Goal: Task Accomplishment & Management: Manage account settings

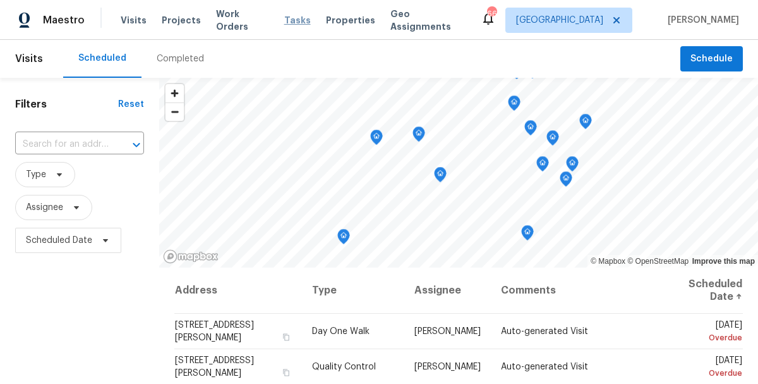
click at [284, 18] on span "Tasks" at bounding box center [297, 20] width 27 height 9
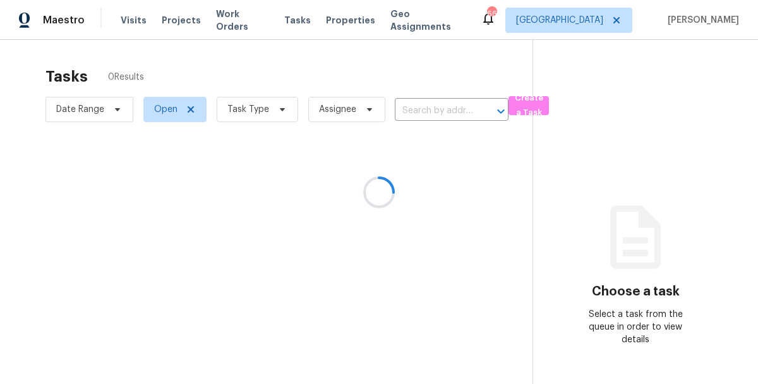
click at [257, 104] on div at bounding box center [379, 192] width 758 height 384
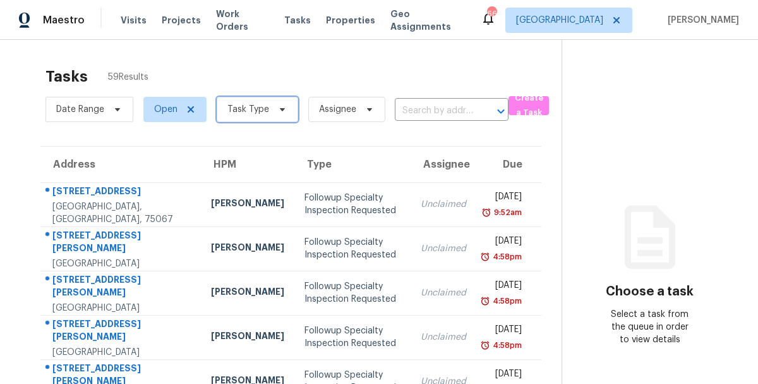
click at [257, 104] on span "Task Type" at bounding box center [249, 109] width 42 height 13
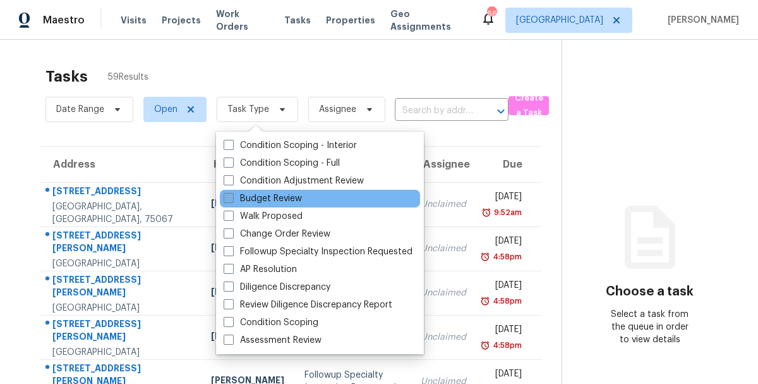
click at [266, 199] on label "Budget Review" at bounding box center [263, 198] width 78 height 13
click at [232, 199] on input "Budget Review" at bounding box center [228, 196] width 8 height 8
checkbox input "true"
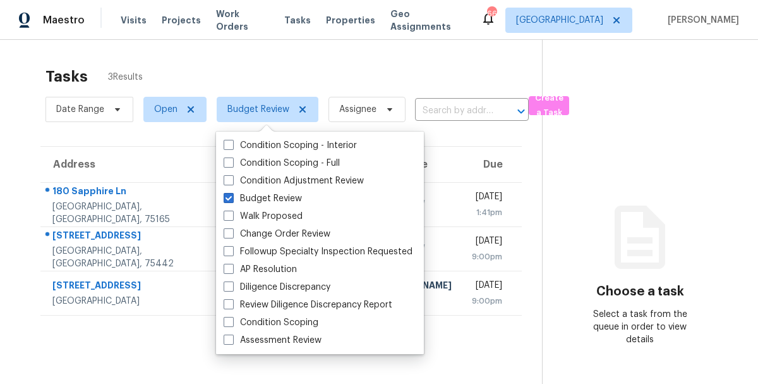
click at [279, 66] on div "Tasks 3 Results" at bounding box center [294, 76] width 497 height 33
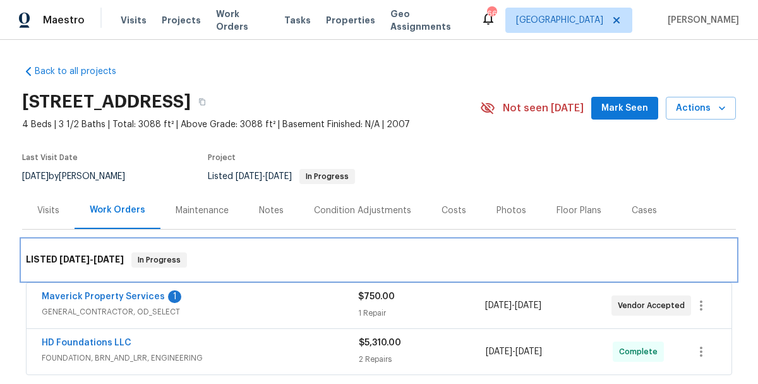
click at [327, 264] on div "LISTED [DATE] - [DATE] In Progress" at bounding box center [379, 259] width 707 height 15
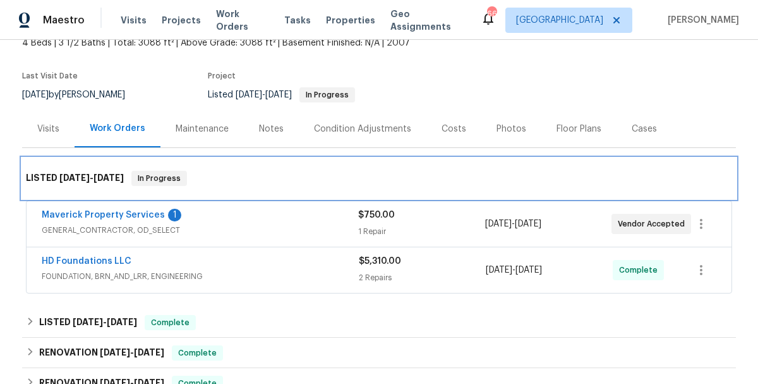
scroll to position [51, 0]
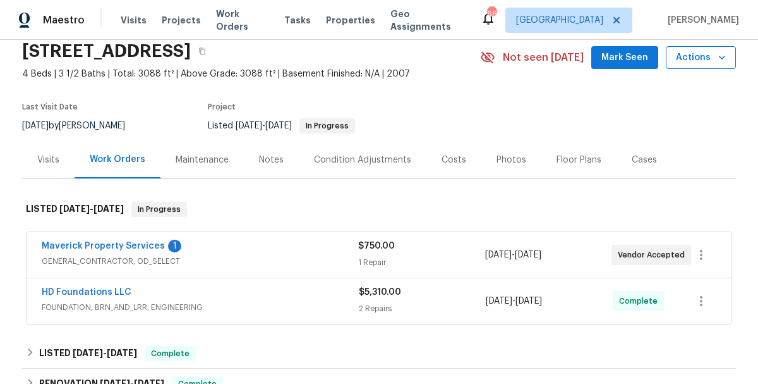
click at [681, 65] on button "Actions" at bounding box center [701, 57] width 70 height 23
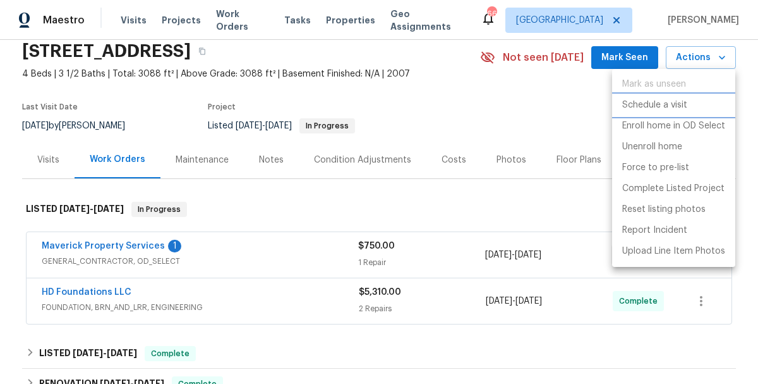
click at [667, 97] on li "Schedule a visit" at bounding box center [673, 105] width 123 height 21
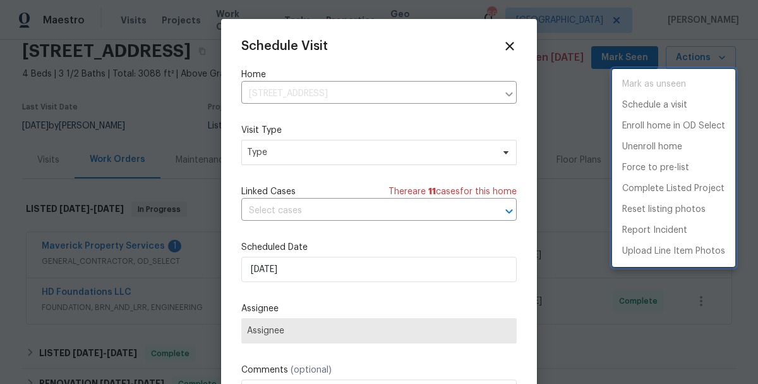
click at [290, 268] on div at bounding box center [379, 192] width 758 height 384
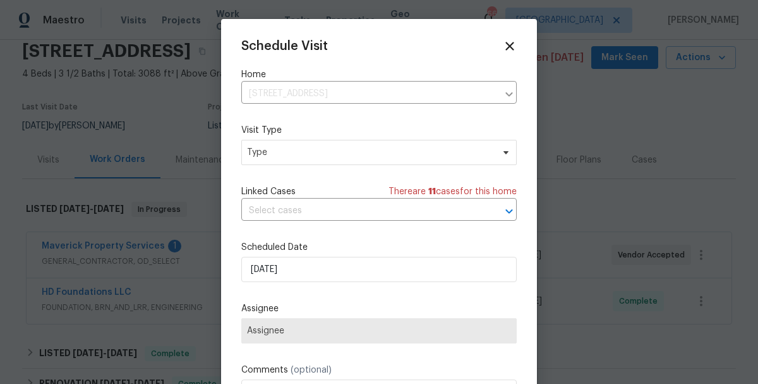
click at [256, 299] on div "Schedule Visit Home [STREET_ADDRESS] ​ Visit Type Type Linked Cases There are 1…" at bounding box center [379, 251] width 276 height 424
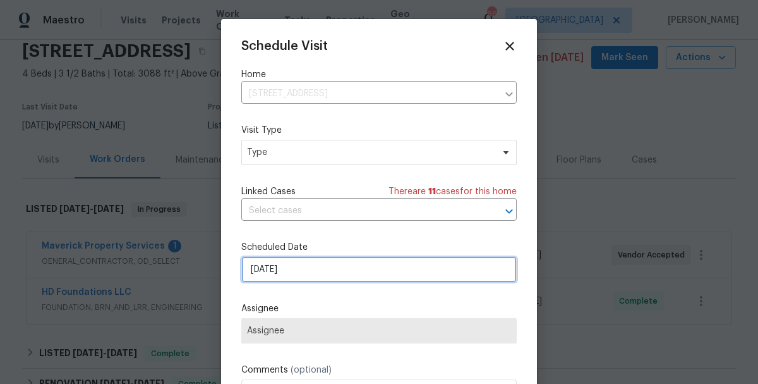
click at [274, 269] on input "[DATE]" at bounding box center [379, 269] width 276 height 25
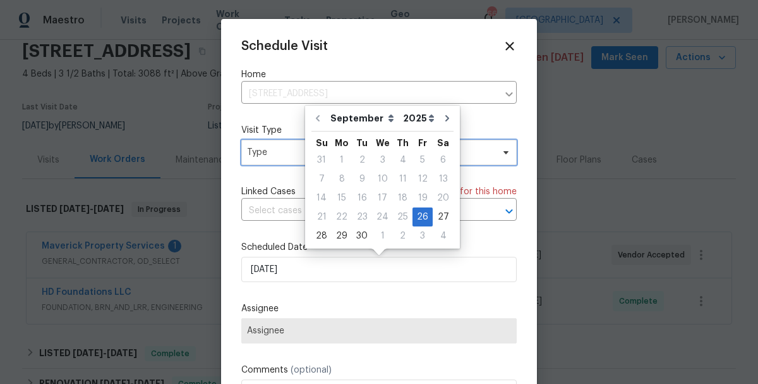
click at [300, 162] on span "Type" at bounding box center [379, 152] width 276 height 25
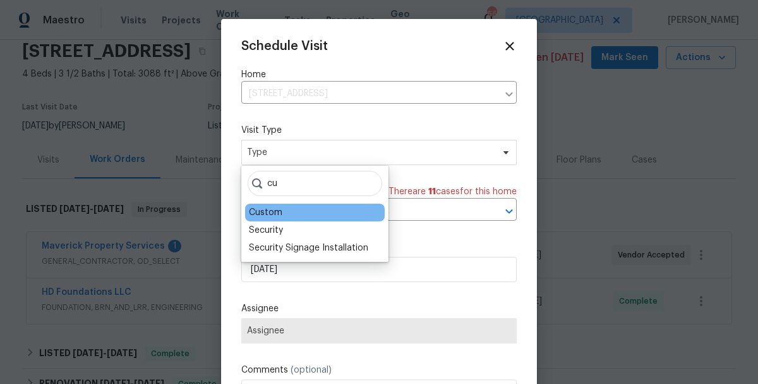
type input "cu"
click at [264, 210] on div "Custom" at bounding box center [265, 212] width 33 height 13
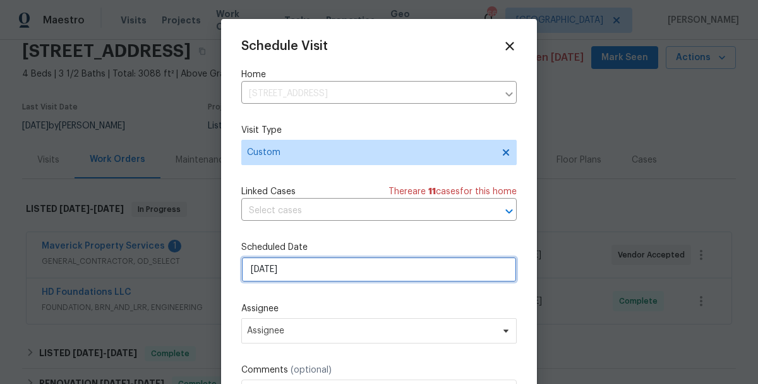
click at [271, 274] on input "[DATE]" at bounding box center [379, 269] width 276 height 25
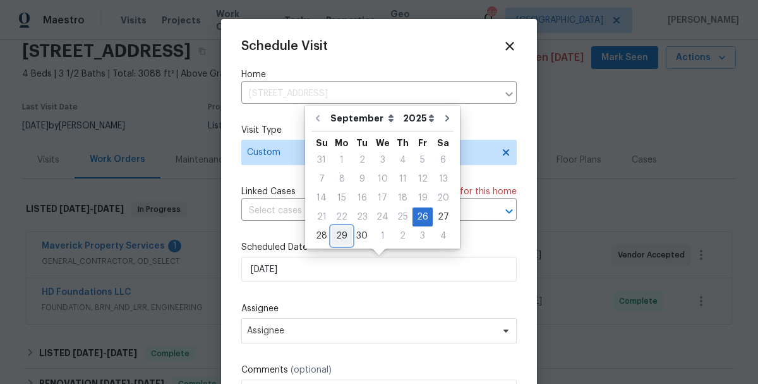
click at [339, 231] on div "29" at bounding box center [342, 236] width 20 height 18
type input "[DATE]"
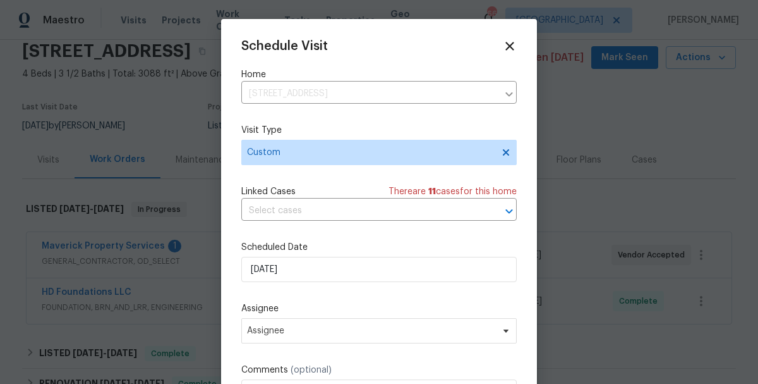
click at [324, 363] on div "Schedule Visit Home [STREET_ADDRESS] ​ Visit Type Custom Linked Cases There are…" at bounding box center [379, 251] width 276 height 424
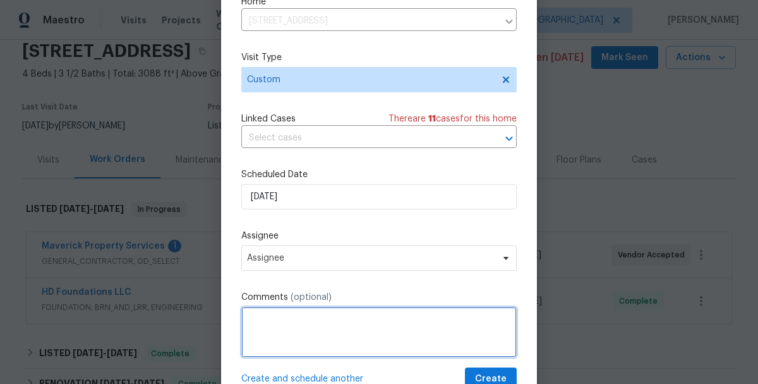
click at [328, 330] on textarea at bounding box center [379, 332] width 276 height 51
type textarea "s"
type textarea "schedule clean -"
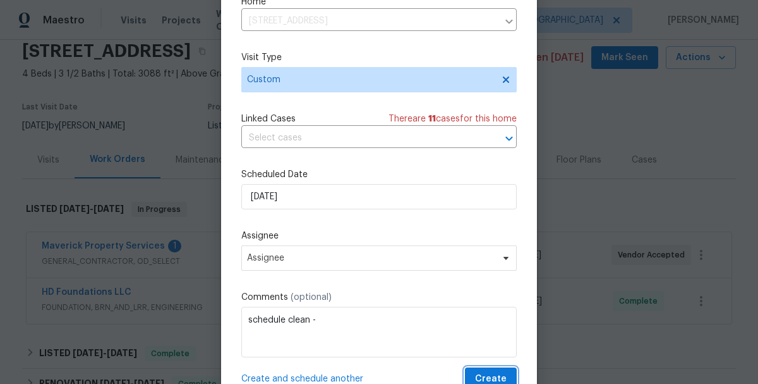
click at [506, 380] on span "Create" at bounding box center [491, 379] width 32 height 16
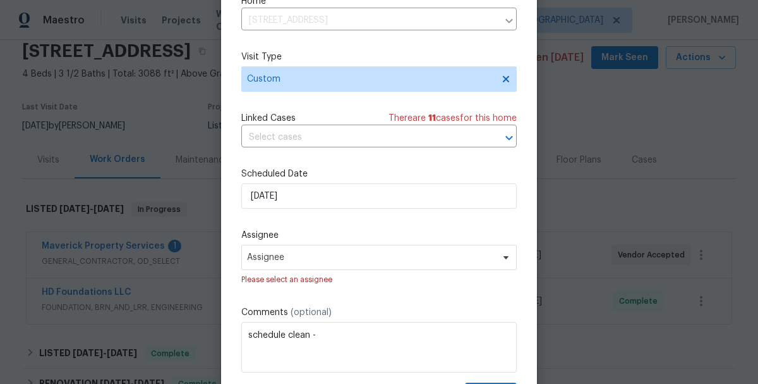
click at [650, 115] on div at bounding box center [379, 192] width 758 height 384
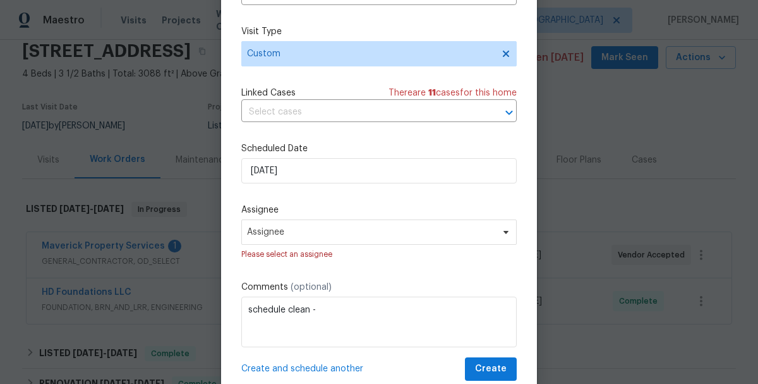
scroll to position [97, 0]
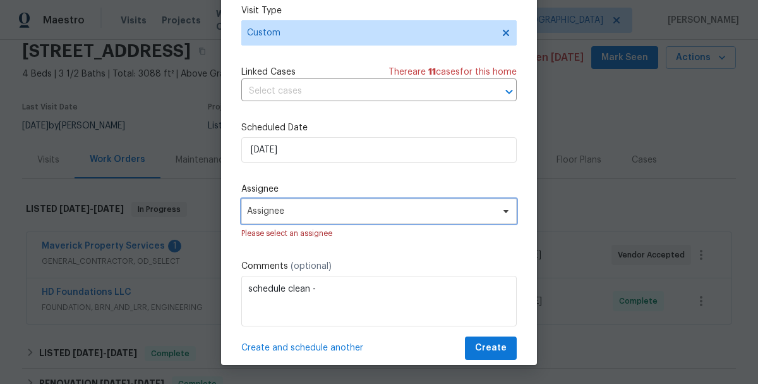
click at [288, 215] on span "Assignee" at bounding box center [371, 211] width 248 height 10
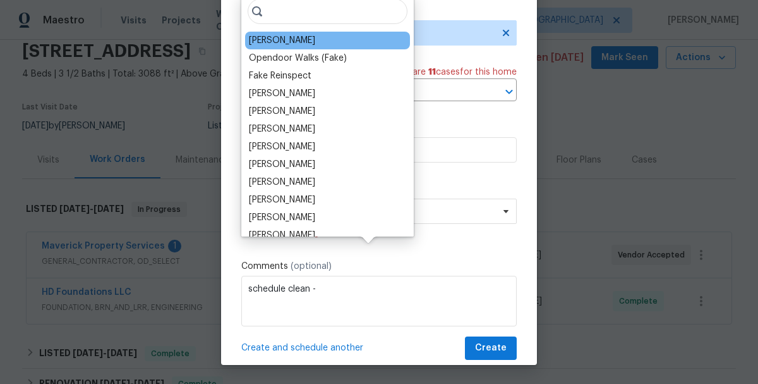
click at [288, 42] on div "[PERSON_NAME]" at bounding box center [282, 40] width 66 height 13
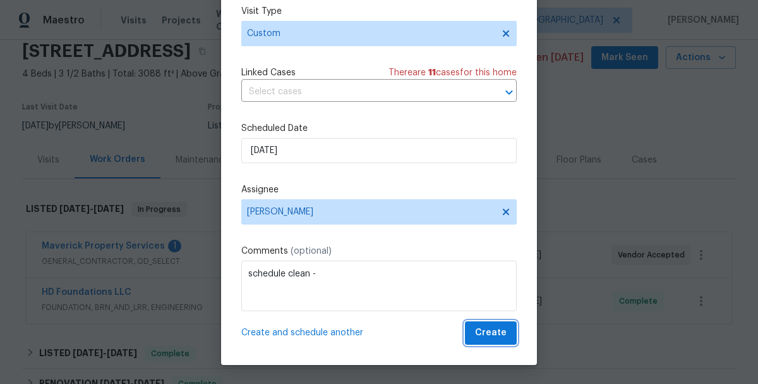
click at [493, 340] on span "Create" at bounding box center [491, 333] width 32 height 16
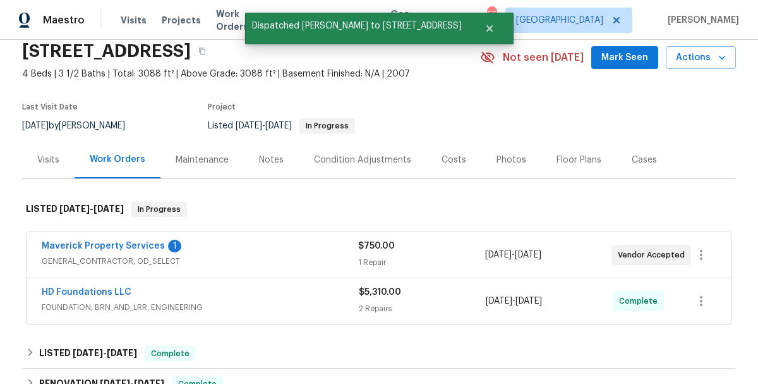
scroll to position [0, 0]
click at [695, 61] on span "Actions" at bounding box center [701, 58] width 50 height 16
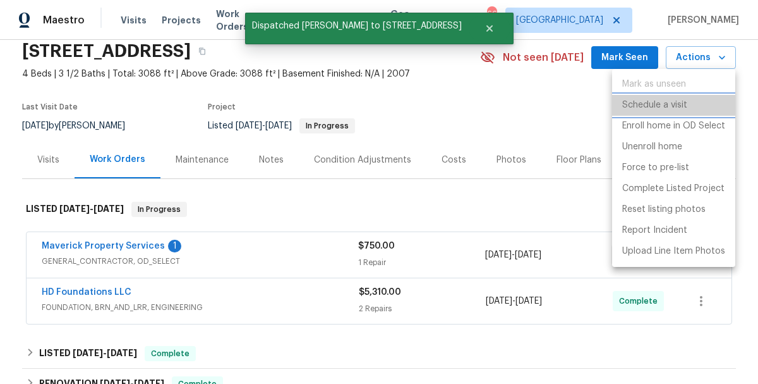
click at [640, 107] on p "Schedule a visit" at bounding box center [655, 105] width 65 height 13
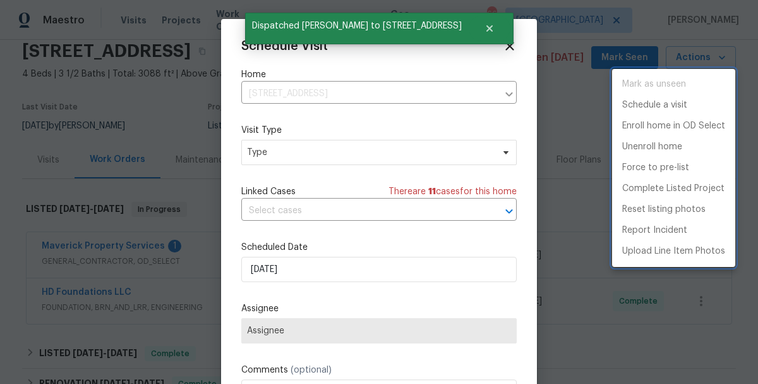
click at [274, 97] on div at bounding box center [379, 192] width 758 height 384
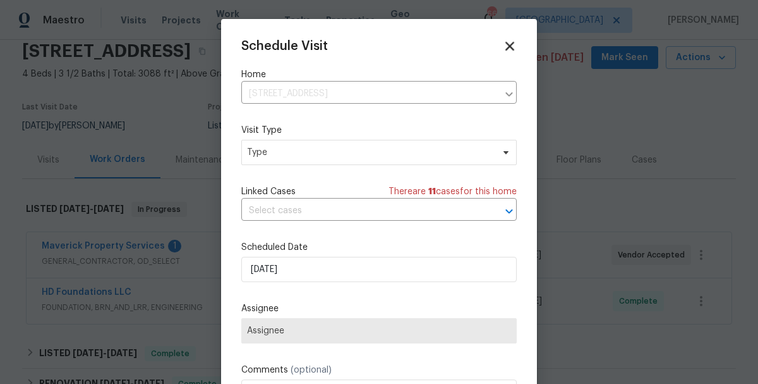
click at [511, 44] on icon at bounding box center [510, 46] width 9 height 9
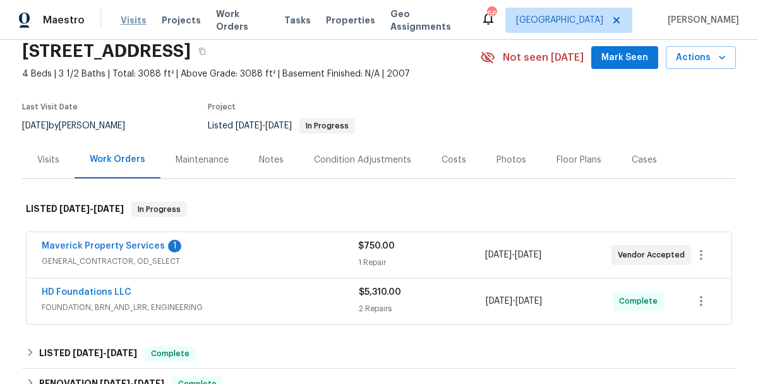
click at [121, 21] on span "Visits" at bounding box center [134, 20] width 26 height 13
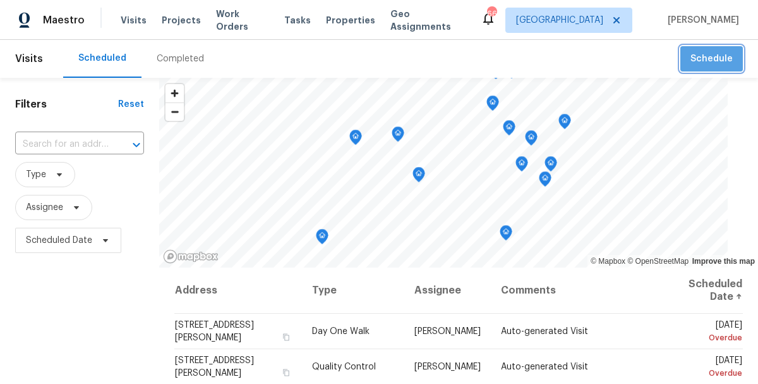
click at [727, 53] on span "Schedule" at bounding box center [712, 59] width 42 height 16
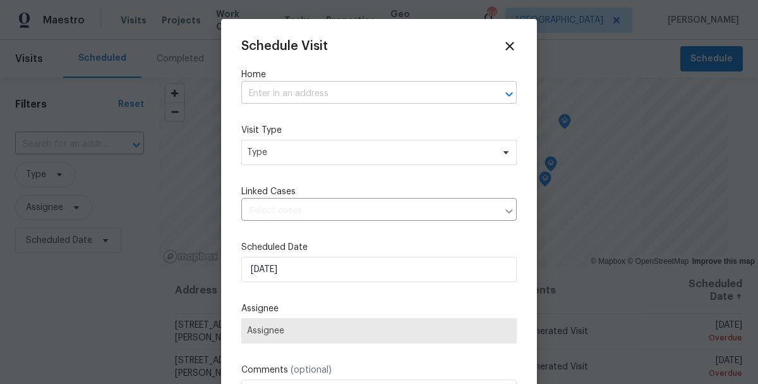
click at [291, 88] on input "text" at bounding box center [361, 94] width 240 height 20
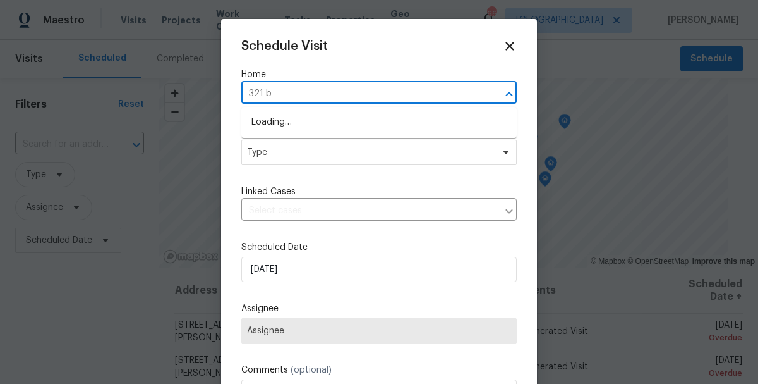
type input "321 be"
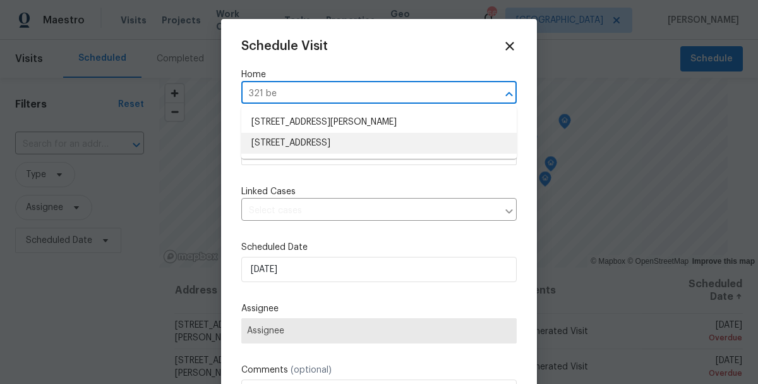
click at [284, 145] on li "[STREET_ADDRESS]" at bounding box center [379, 143] width 276 height 21
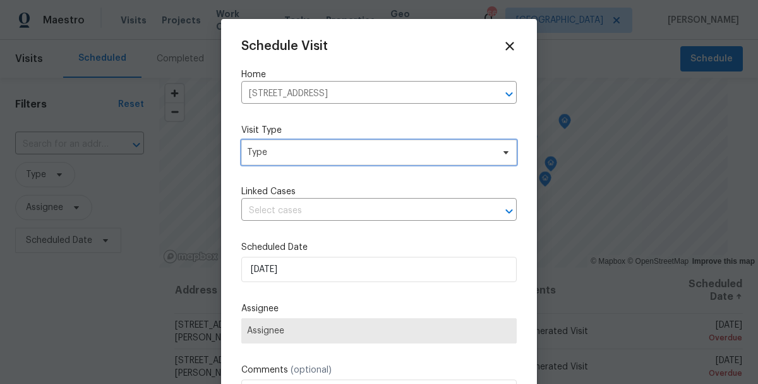
click at [284, 151] on span "Type" at bounding box center [370, 152] width 246 height 13
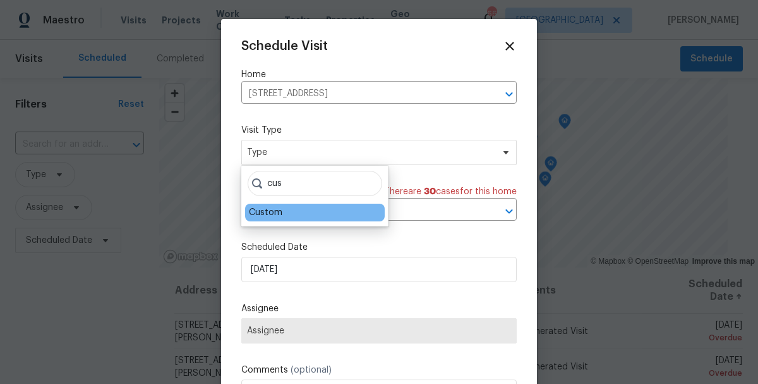
type input "cus"
click at [271, 214] on div "Custom" at bounding box center [265, 212] width 33 height 13
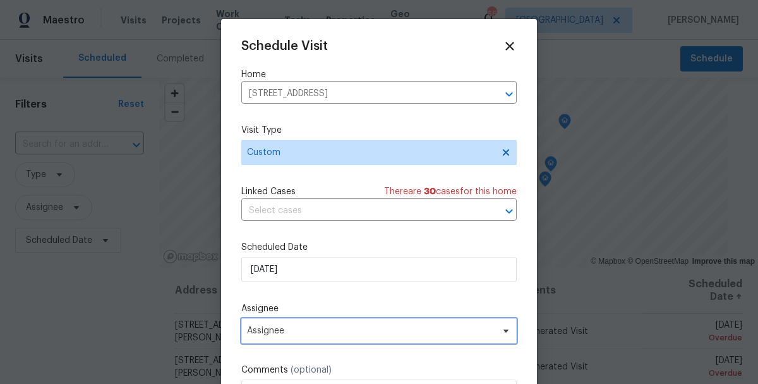
click at [277, 325] on span "Assignee" at bounding box center [379, 330] width 276 height 25
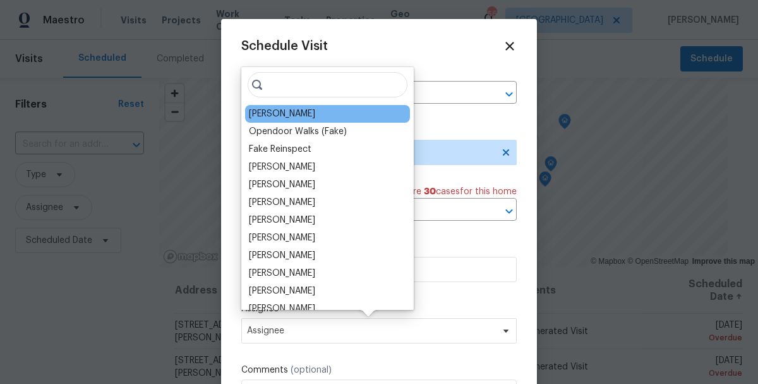
click at [291, 114] on div "[PERSON_NAME]" at bounding box center [282, 113] width 66 height 13
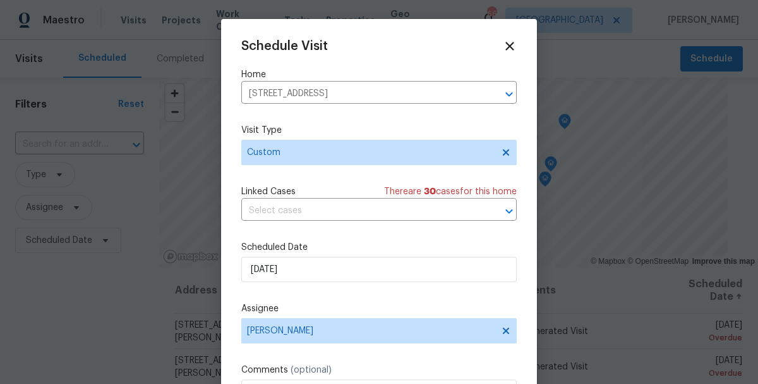
click at [345, 294] on div "Schedule Visit Home [STREET_ADDRESS] ​ Visit Type Custom Linked Cases There are…" at bounding box center [379, 251] width 276 height 424
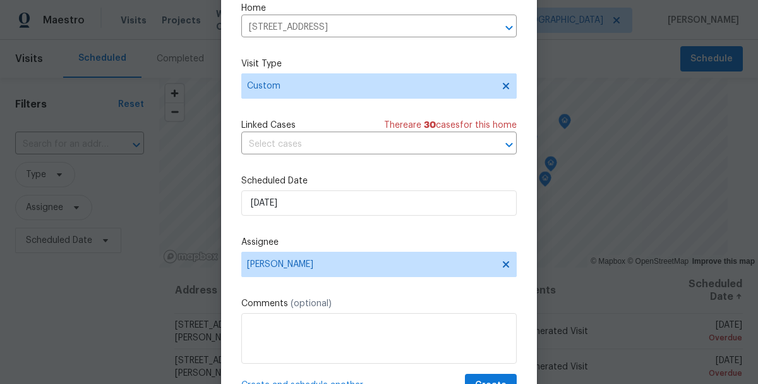
scroll to position [51, 0]
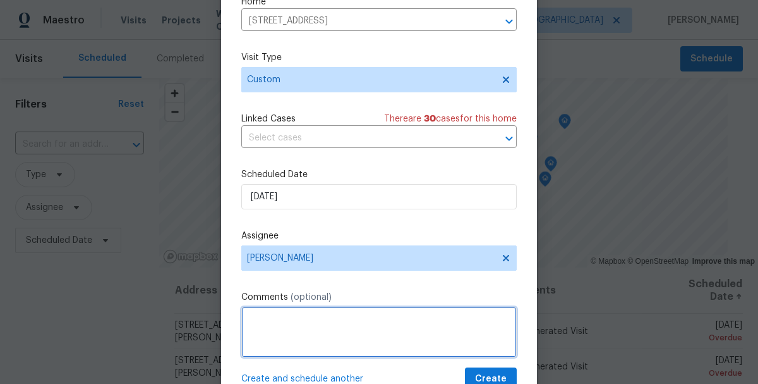
drag, startPoint x: 340, startPoint y: 309, endPoint x: 338, endPoint y: 296, distance: 12.9
click at [339, 298] on div "Comments (optional)" at bounding box center [379, 324] width 276 height 66
type textarea "check progress"
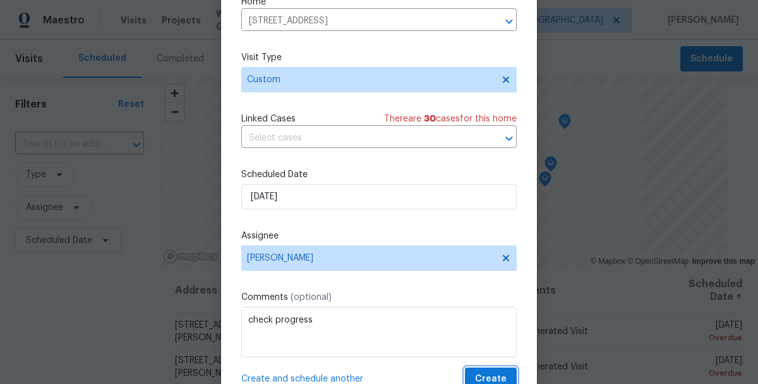
click at [502, 375] on span "Create" at bounding box center [491, 379] width 32 height 16
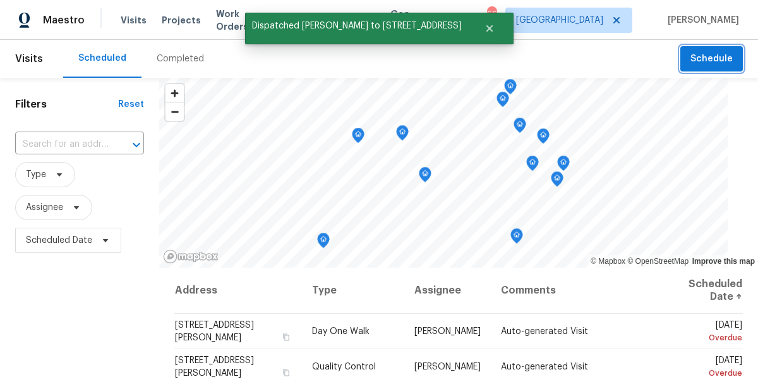
scroll to position [0, 0]
click at [235, 26] on span "Work Orders" at bounding box center [242, 20] width 53 height 25
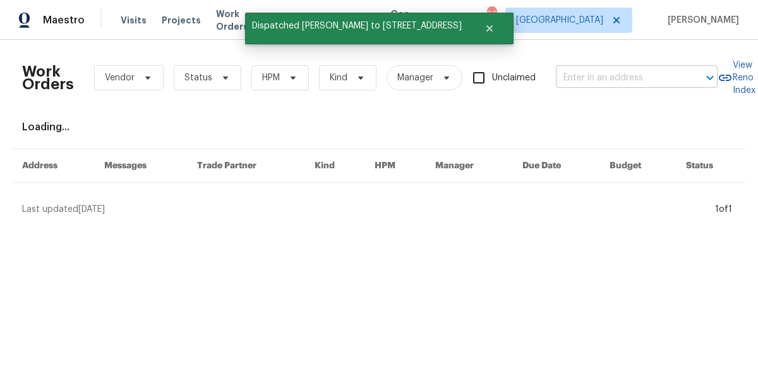
click at [596, 73] on input "text" at bounding box center [619, 78] width 126 height 20
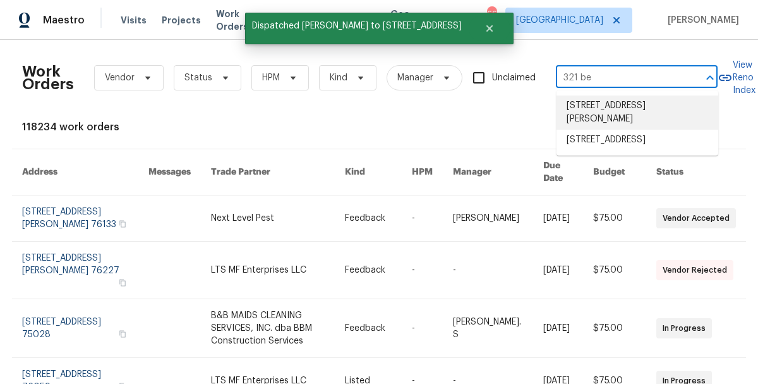
type input "321 bea"
click at [595, 115] on li "[STREET_ADDRESS]" at bounding box center [638, 105] width 162 height 21
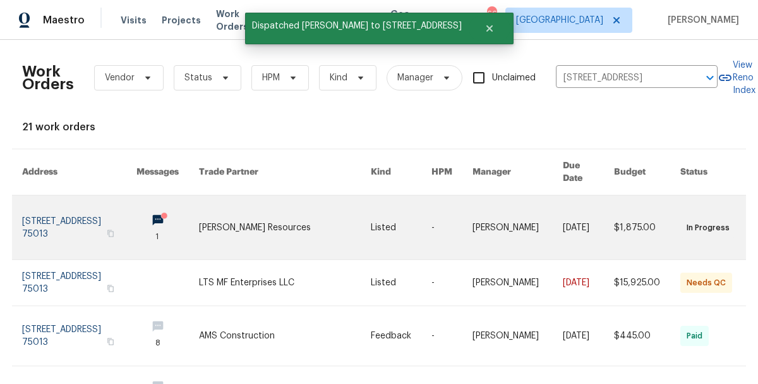
click at [64, 211] on link at bounding box center [79, 227] width 114 height 64
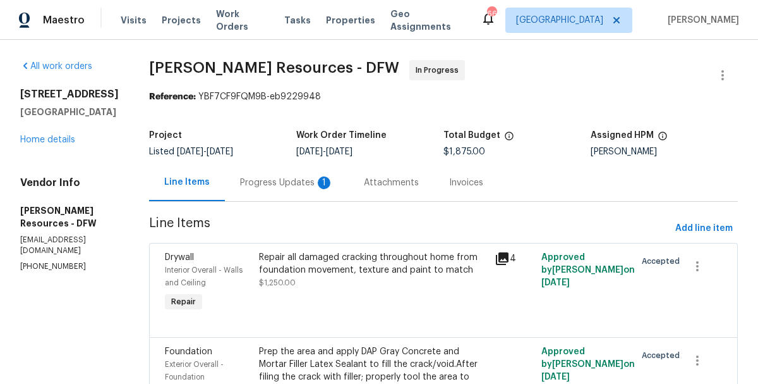
click at [406, 353] on div "Prep the area and apply DAP Gray Concrete and Mortar Filler Latex Sealant to fi…" at bounding box center [373, 370] width 228 height 51
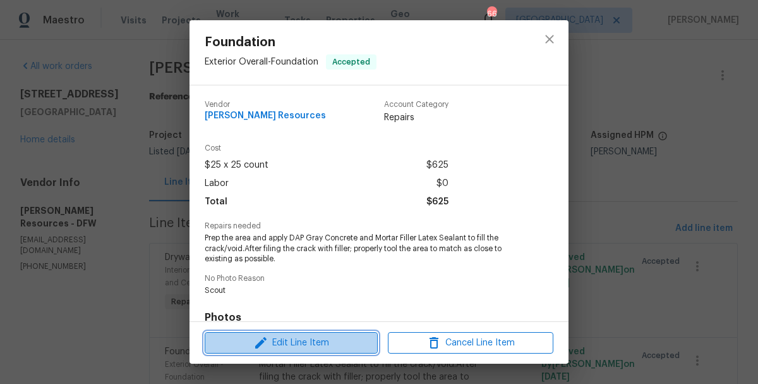
click at [325, 343] on span "Edit Line Item" at bounding box center [292, 343] width 166 height 16
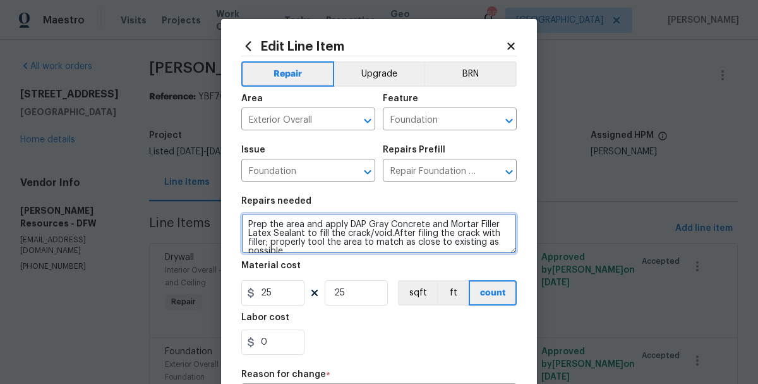
click at [368, 221] on textarea "Prep the area and apply DAP Gray Concrete and Mortar Filler Latex Sealant to fi…" at bounding box center [379, 233] width 276 height 40
drag, startPoint x: 429, startPoint y: 225, endPoint x: 371, endPoint y: 225, distance: 57.5
click at [371, 225] on textarea "Prep the area and apply DAP Gray Concrete and Mortar Filler Latex Sealant to fi…" at bounding box center [379, 233] width 276 height 40
type textarea "Prep the area and apply matching mortar and Mortar Filler Latex Sealant to fill…"
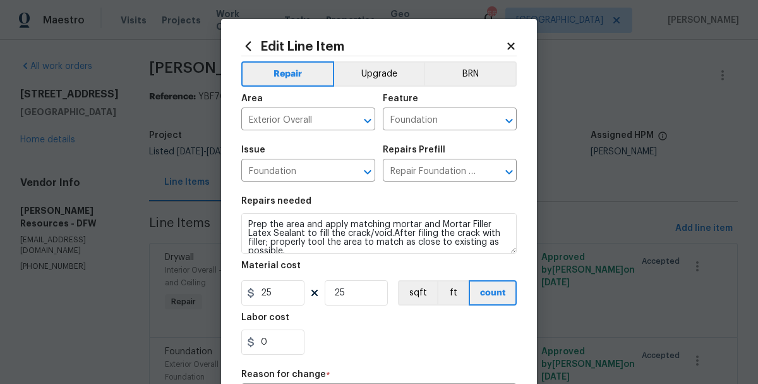
click at [406, 317] on div "Labor cost" at bounding box center [379, 321] width 276 height 16
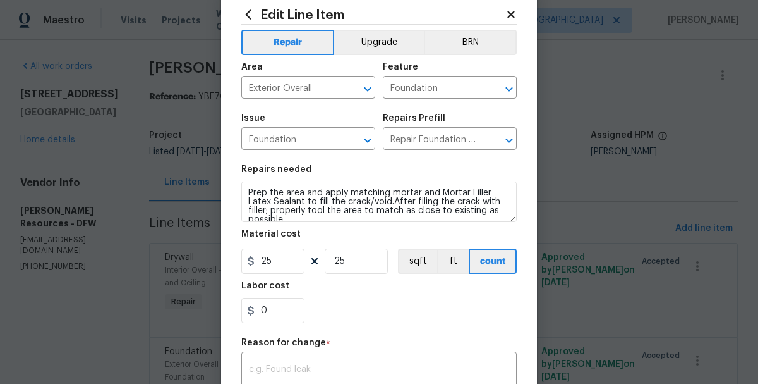
scroll to position [51, 0]
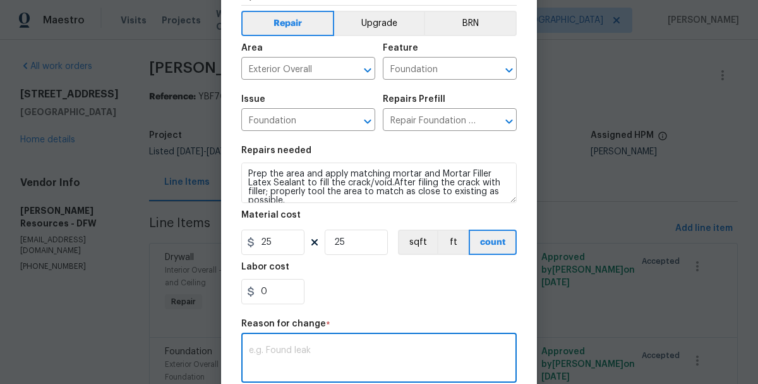
click at [367, 372] on textarea at bounding box center [379, 359] width 260 height 27
type textarea "Description"
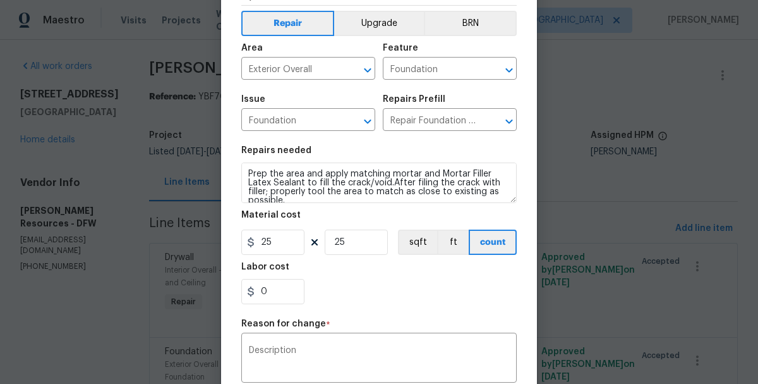
click at [429, 299] on div "0" at bounding box center [379, 291] width 276 height 25
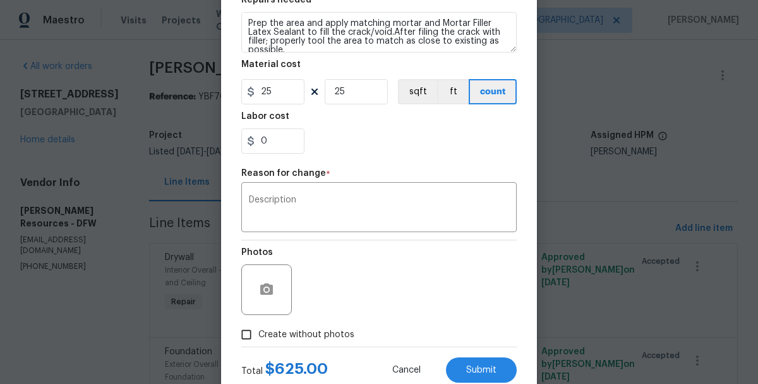
scroll to position [202, 0]
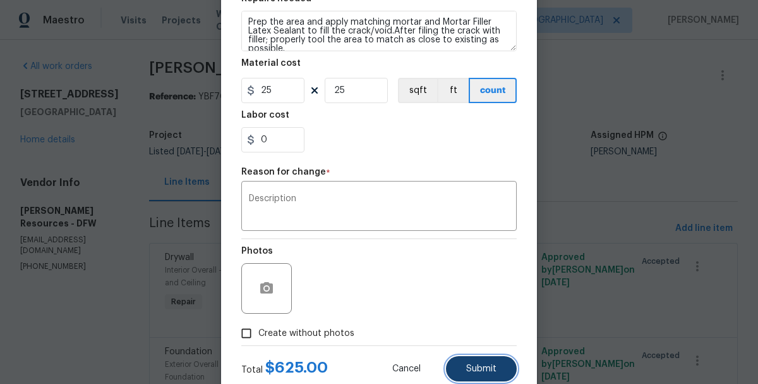
click at [485, 367] on span "Submit" at bounding box center [481, 368] width 30 height 9
type textarea "Prep the area and apply DAP Gray Concrete and Mortar Filler Latex Sealant to fi…"
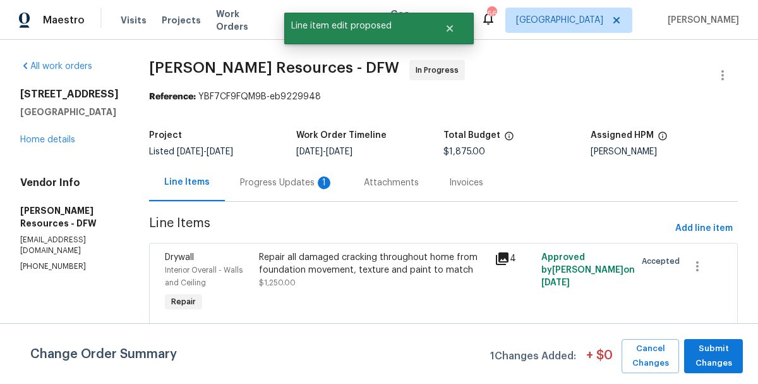
scroll to position [0, 0]
click at [710, 227] on span "Add line item" at bounding box center [705, 229] width 58 height 16
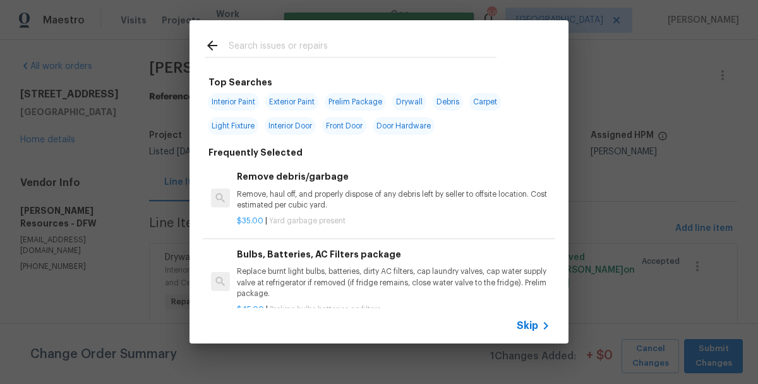
click at [361, 46] on input "text" at bounding box center [363, 47] width 268 height 19
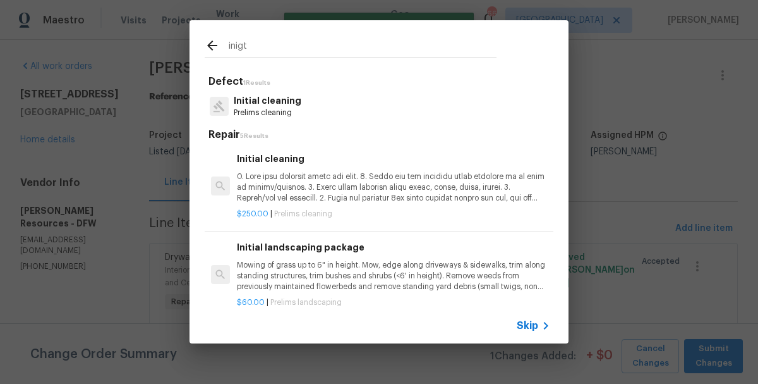
type input "inigt"
click at [271, 106] on p "Initial cleaning" at bounding box center [268, 100] width 68 height 13
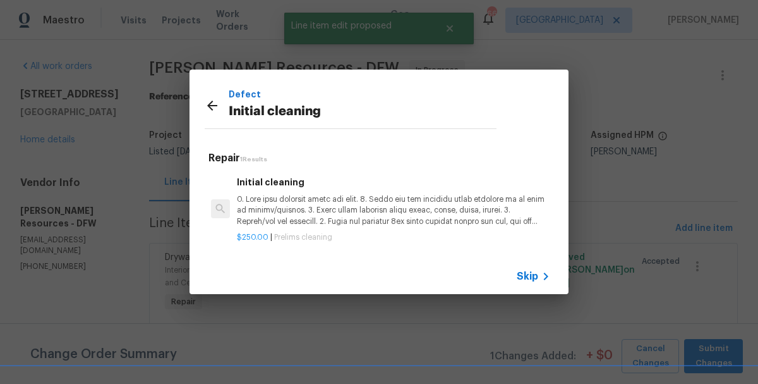
click at [269, 200] on p at bounding box center [393, 210] width 313 height 32
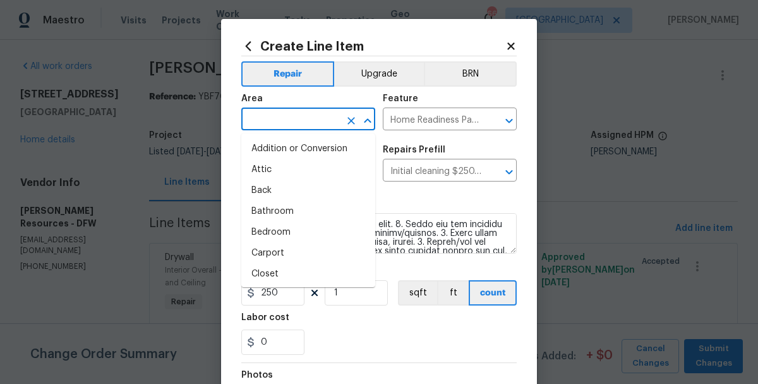
click at [307, 126] on input "text" at bounding box center [290, 121] width 99 height 20
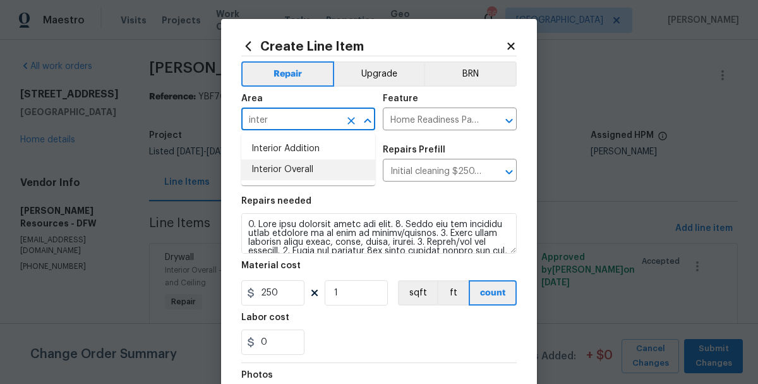
click at [305, 164] on li "Interior Overall" at bounding box center [308, 169] width 134 height 21
type input "Interior Overall"
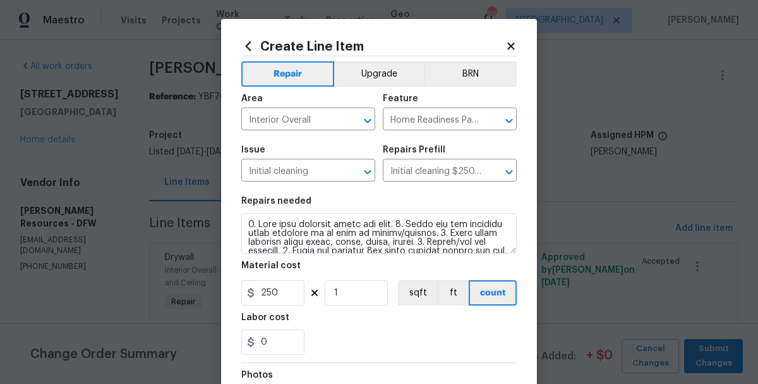
click at [362, 334] on div "0" at bounding box center [379, 341] width 276 height 25
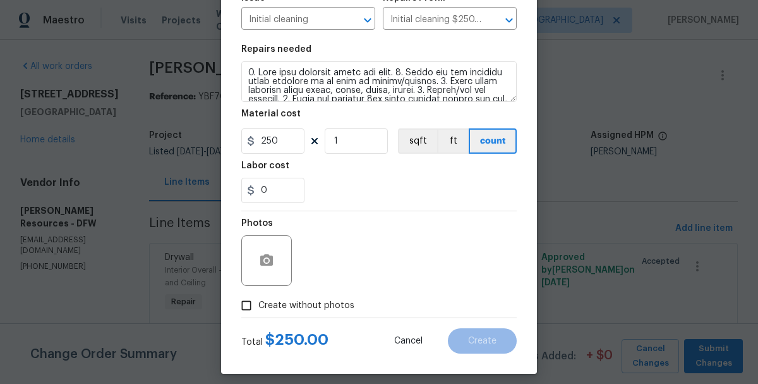
scroll to position [161, 0]
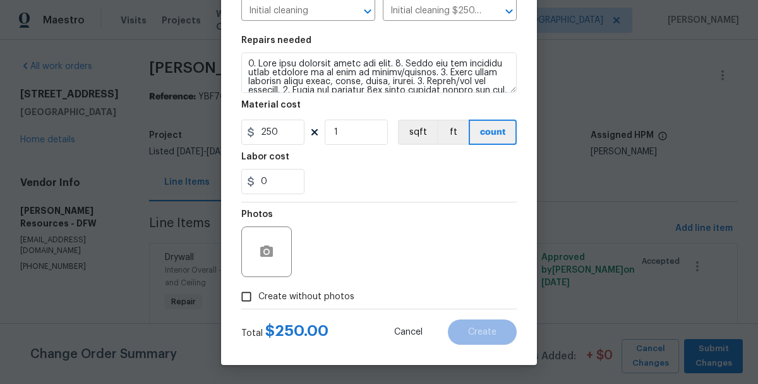
click at [320, 301] on span "Create without photos" at bounding box center [306, 296] width 96 height 13
click at [258, 301] on input "Create without photos" at bounding box center [246, 296] width 24 height 24
click at [322, 301] on span "Create without photos" at bounding box center [306, 296] width 96 height 13
click at [258, 301] on input "Create without photos" at bounding box center [246, 296] width 24 height 24
click at [337, 298] on span "Create without photos" at bounding box center [306, 296] width 96 height 13
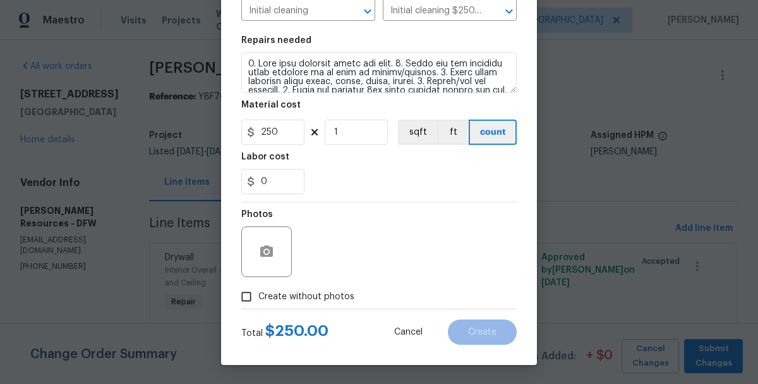
click at [258, 298] on input "Create without photos" at bounding box center [246, 296] width 24 height 24
click at [337, 298] on span "Create without photos" at bounding box center [306, 296] width 96 height 13
click at [258, 298] on input "Create without photos" at bounding box center [246, 296] width 24 height 24
click at [337, 298] on span "Create without photos" at bounding box center [306, 296] width 96 height 13
click at [258, 298] on input "Create without photos" at bounding box center [246, 296] width 24 height 24
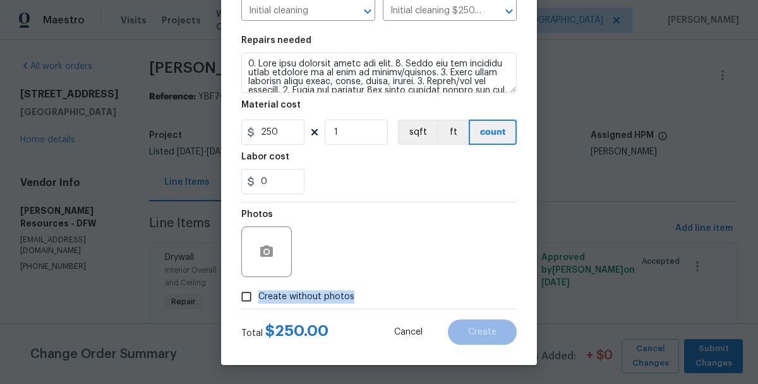
checkbox input "true"
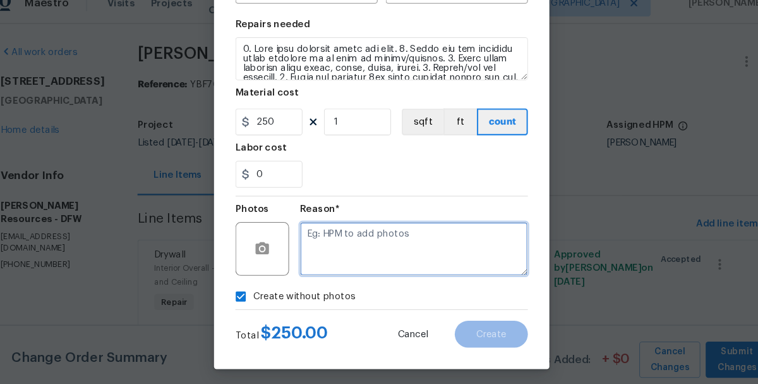
click at [396, 246] on textarea at bounding box center [409, 251] width 215 height 51
type textarea "scout"
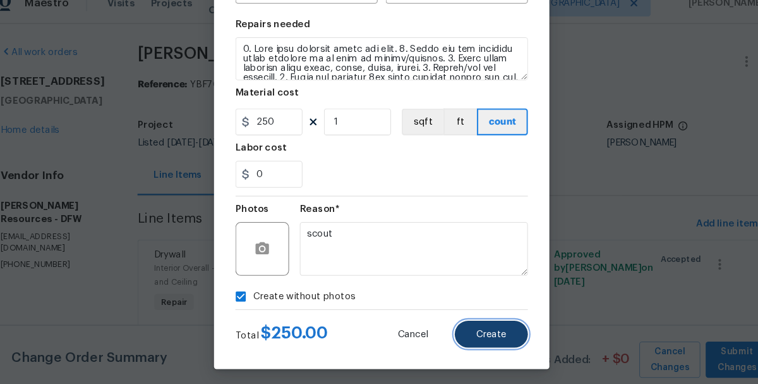
click at [488, 331] on span "Create" at bounding box center [482, 331] width 28 height 9
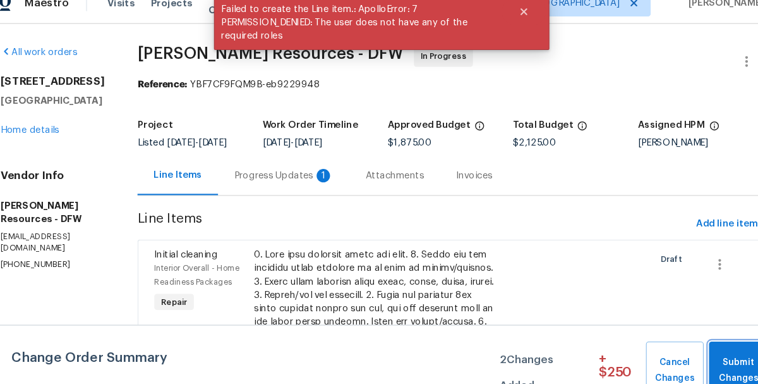
click at [711, 359] on span "Submit Changes" at bounding box center [715, 365] width 43 height 29
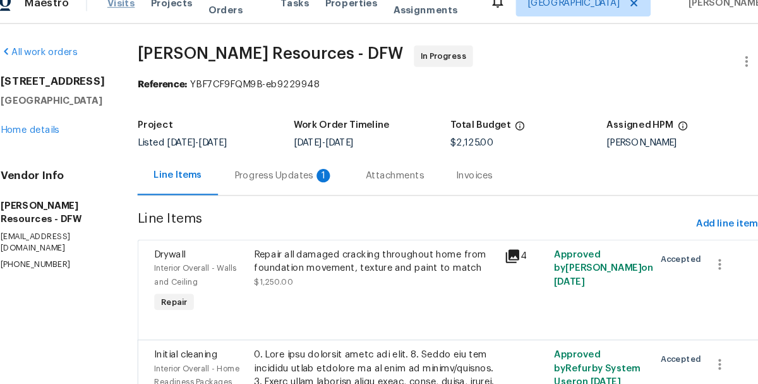
click at [121, 20] on span "Visits" at bounding box center [134, 20] width 26 height 13
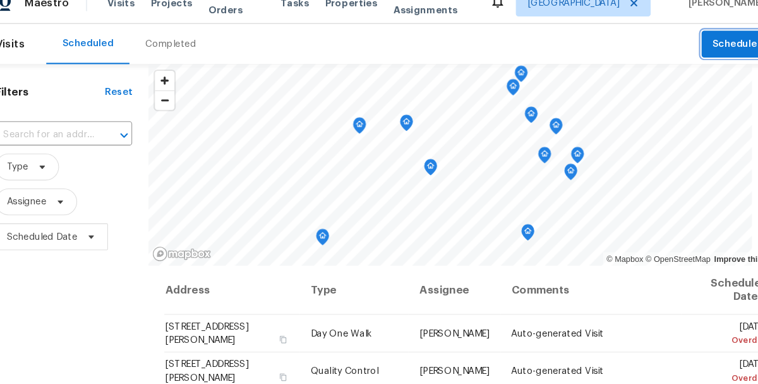
click at [723, 65] on span "Schedule" at bounding box center [712, 59] width 42 height 16
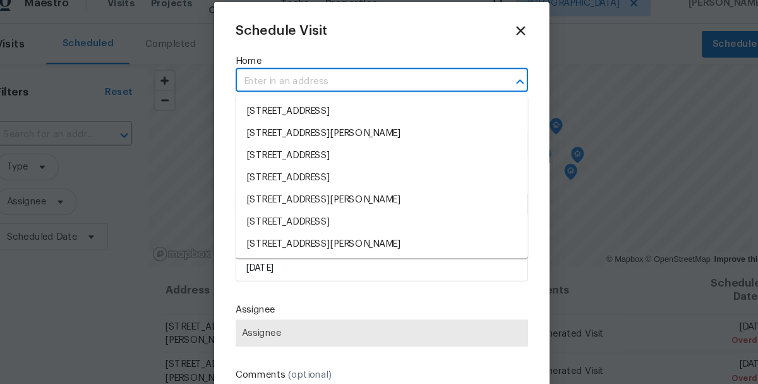
click at [297, 98] on input "text" at bounding box center [361, 94] width 240 height 20
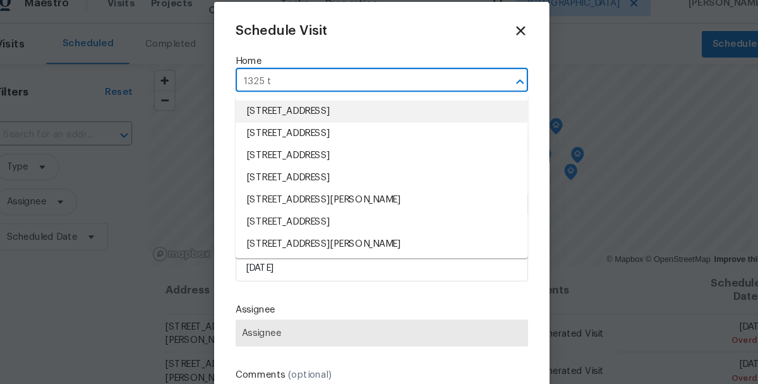
type input "1325 ti"
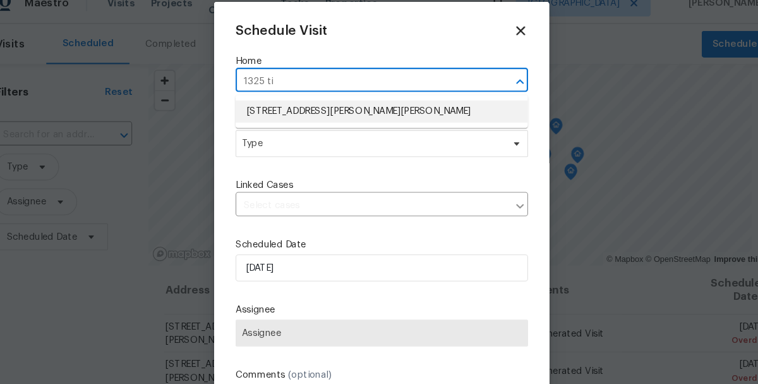
click at [281, 124] on li "[STREET_ADDRESS][PERSON_NAME][PERSON_NAME]" at bounding box center [379, 122] width 276 height 21
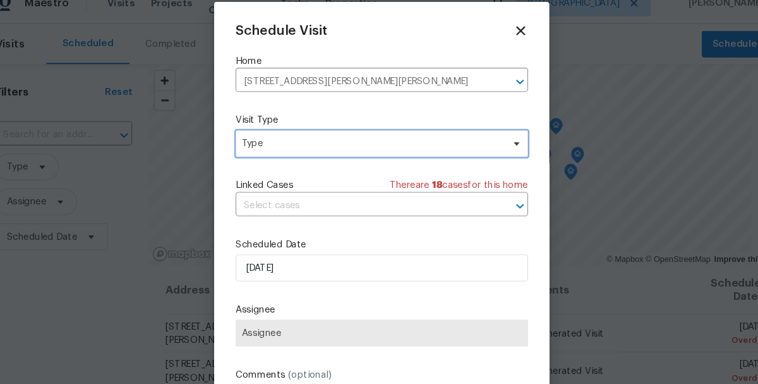
click at [266, 161] on span "Type" at bounding box center [379, 152] width 276 height 25
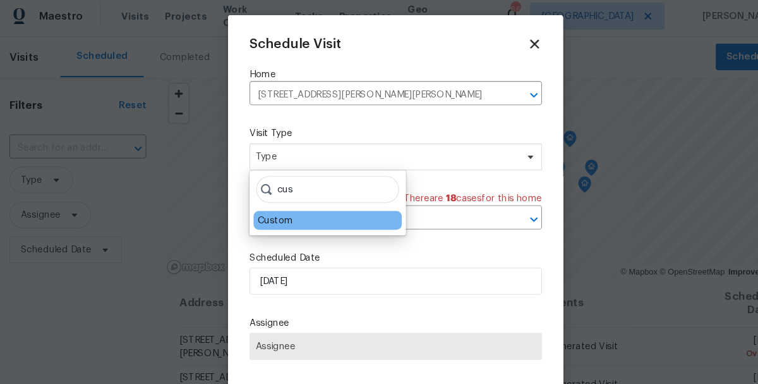
type input "cus"
click at [262, 212] on div "Custom" at bounding box center [265, 212] width 33 height 13
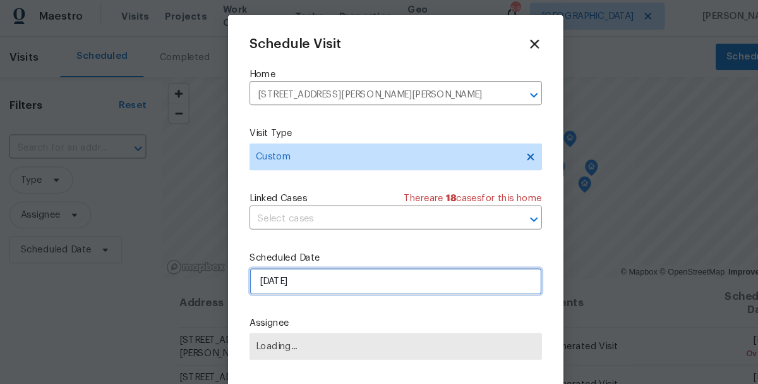
click at [265, 274] on input "[DATE]" at bounding box center [379, 269] width 276 height 25
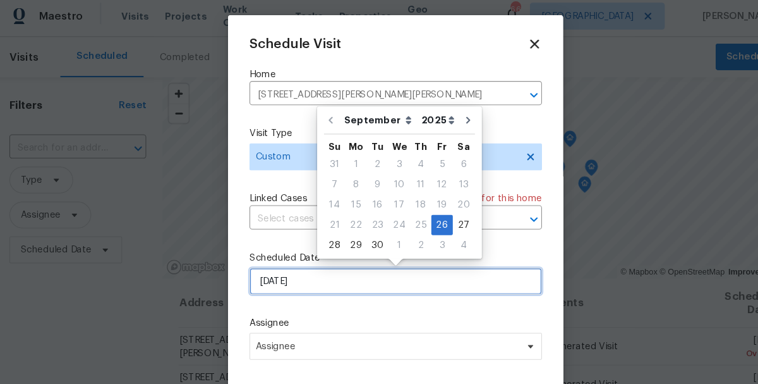
click at [265, 274] on input "[DATE]" at bounding box center [379, 269] width 276 height 25
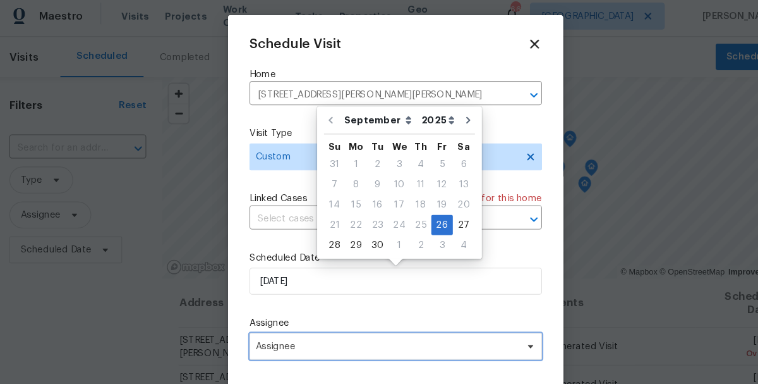
click at [274, 331] on span "Assignee" at bounding box center [371, 330] width 248 height 10
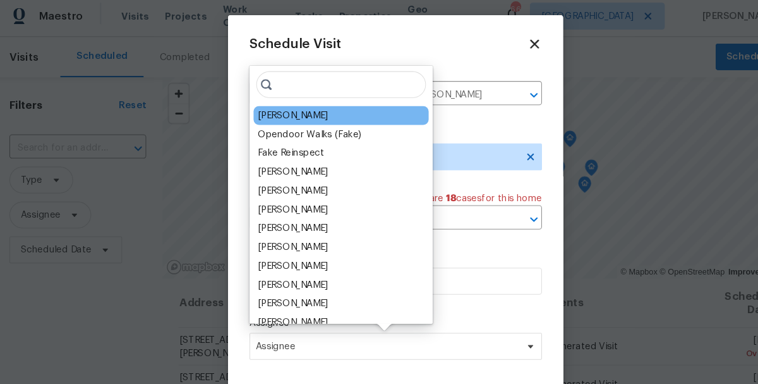
click at [284, 105] on div "[PERSON_NAME]" at bounding box center [327, 114] width 165 height 18
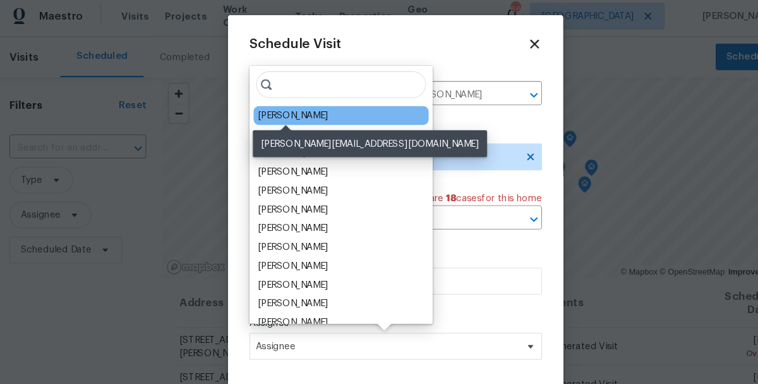
click at [284, 109] on div "[PERSON_NAME]" at bounding box center [282, 113] width 66 height 13
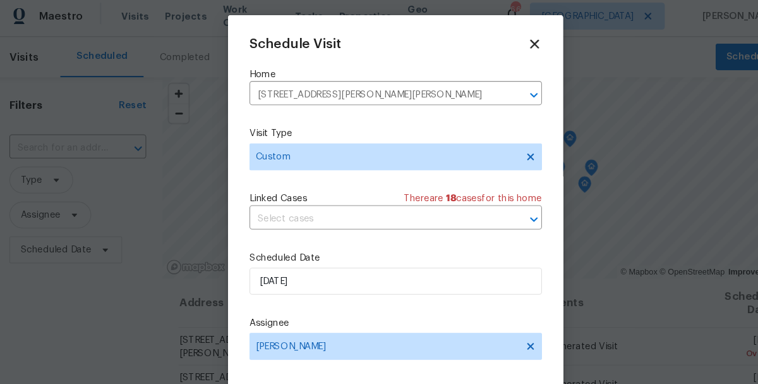
click at [495, 303] on label "Assignee" at bounding box center [379, 308] width 276 height 13
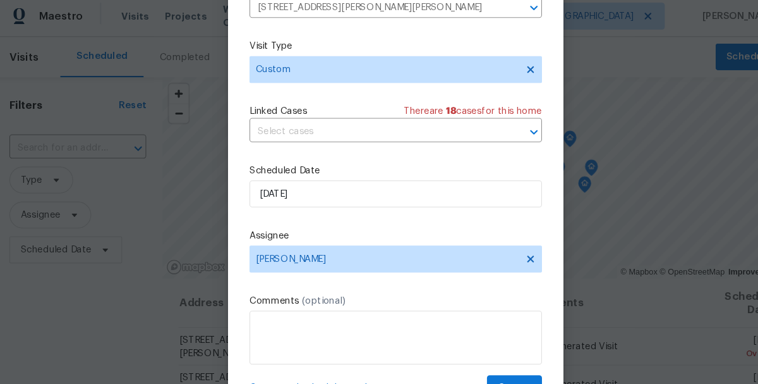
scroll to position [76, 0]
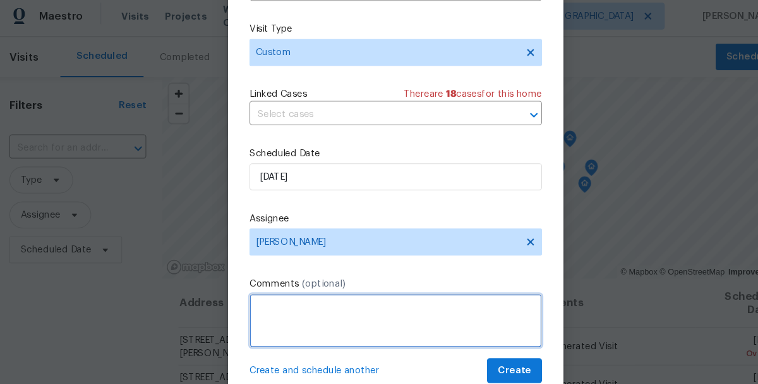
click at [468, 305] on textarea at bounding box center [379, 306] width 276 height 51
type textarea "check progress - schedule clean"
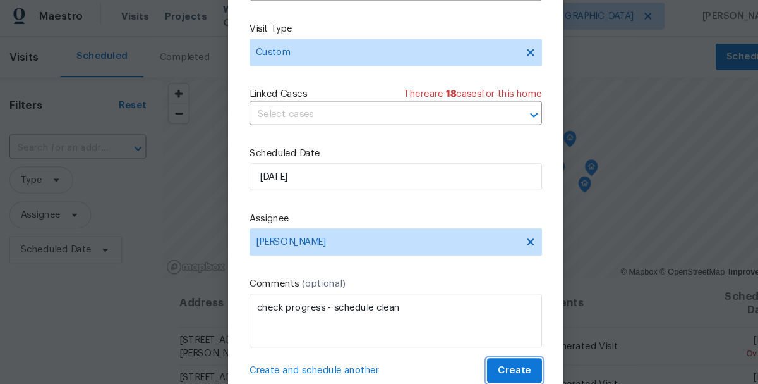
click at [470, 360] on button "Create" at bounding box center [491, 353] width 52 height 23
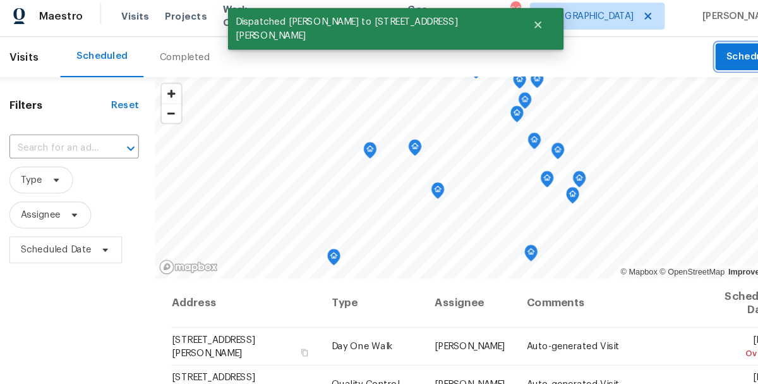
scroll to position [0, 0]
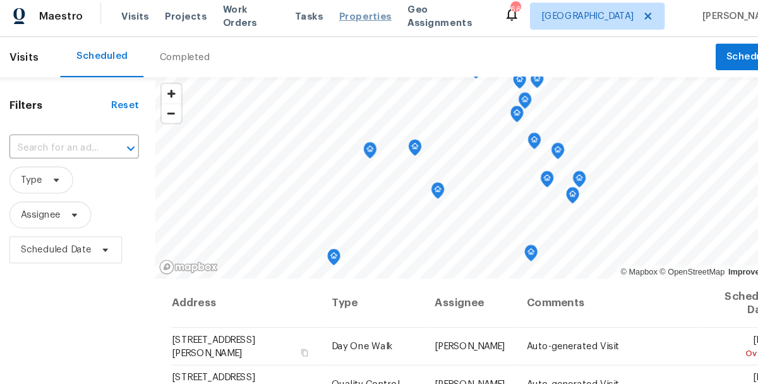
click at [326, 20] on span "Properties" at bounding box center [350, 20] width 49 height 13
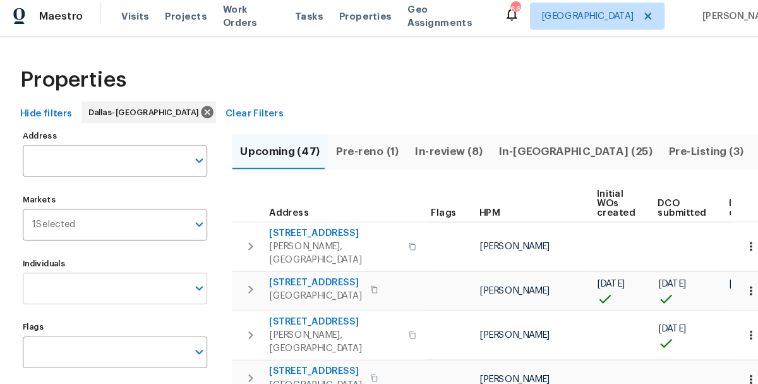
click at [86, 277] on input "Individuals" at bounding box center [105, 277] width 155 height 30
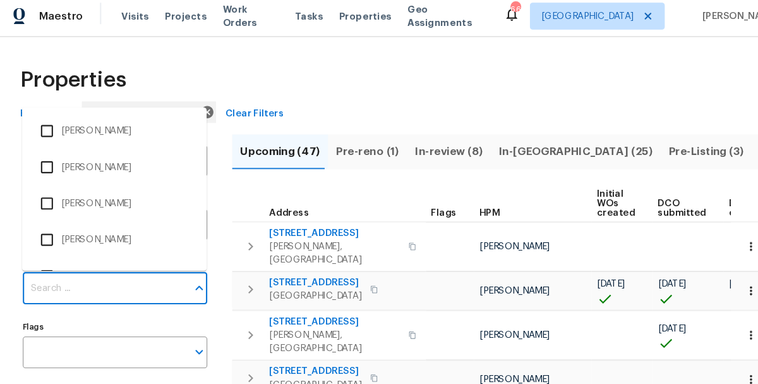
click at [86, 277] on input "Individuals" at bounding box center [105, 277] width 155 height 30
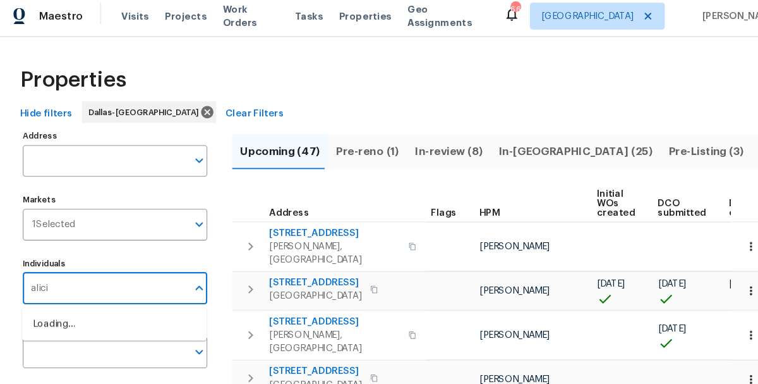
type input "[PERSON_NAME]"
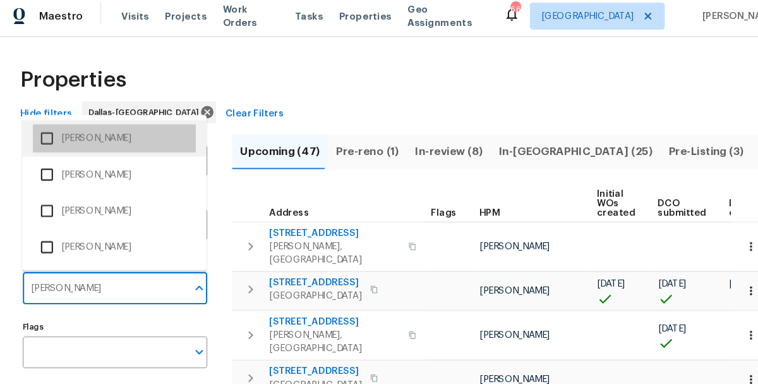
click at [72, 143] on li "[PERSON_NAME]" at bounding box center [114, 135] width 154 height 27
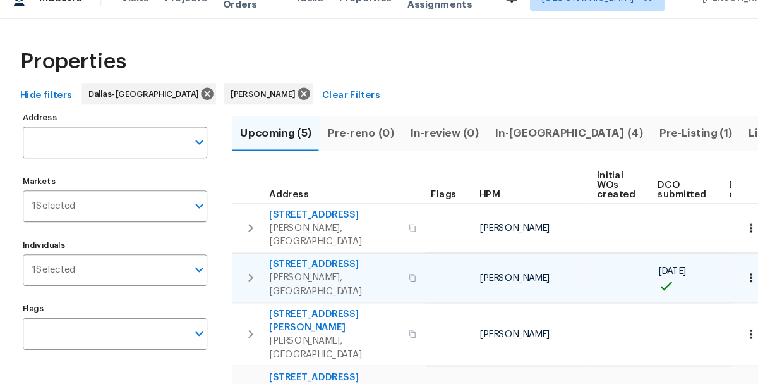
click at [305, 265] on span "[STREET_ADDRESS]" at bounding box center [321, 271] width 123 height 13
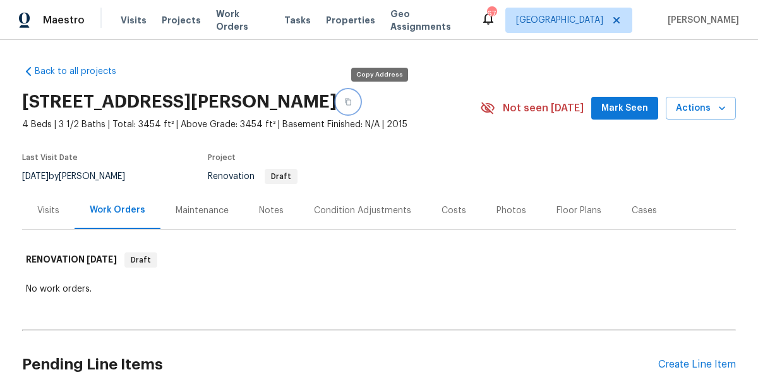
click at [352, 101] on icon "button" at bounding box center [348, 102] width 8 height 8
